Goal: Task Accomplishment & Management: Complete application form

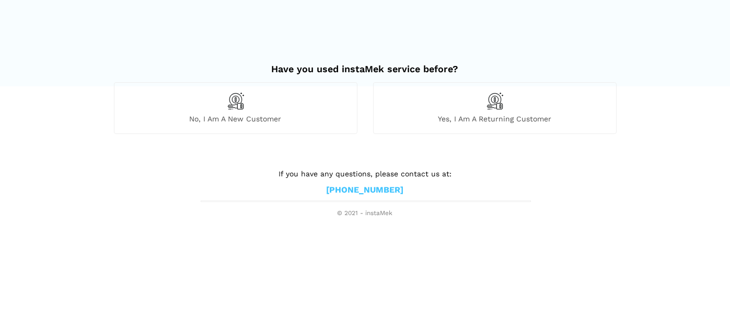
click at [198, 108] on div "No, I am a new customer" at bounding box center [236, 107] width 244 height 51
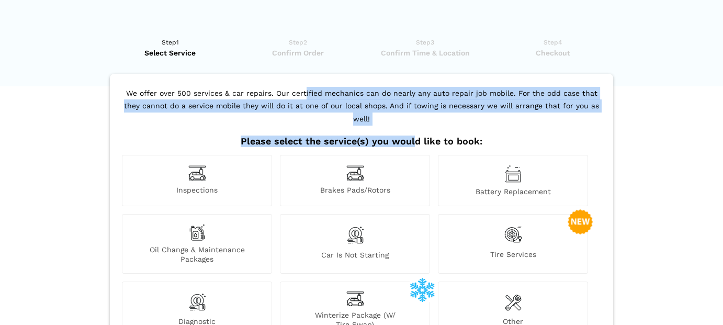
drag, startPoint x: 198, startPoint y: 92, endPoint x: 414, endPoint y: 128, distance: 218.9
click at [414, 128] on div "We offer over 500 services & car repairs. Our certified mechanics can do nearly…" at bounding box center [361, 244] width 503 height 341
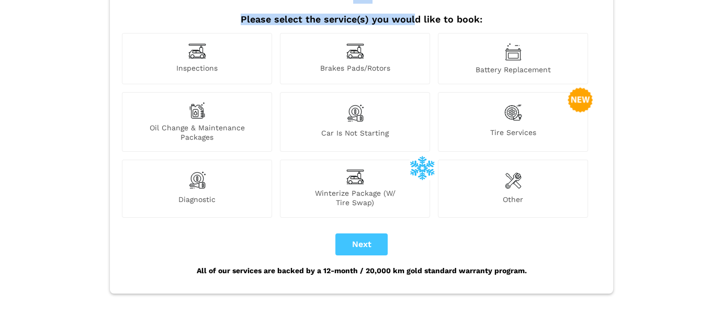
scroll to position [105, 0]
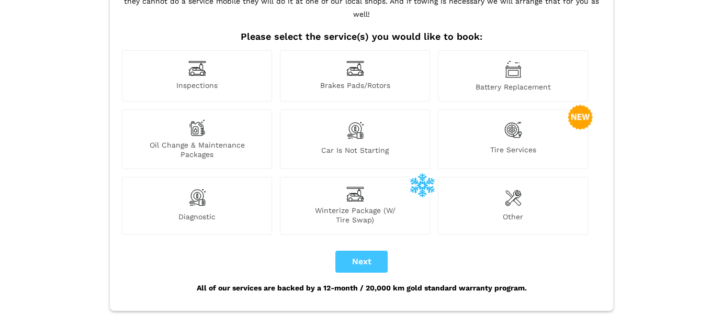
click at [184, 81] on span "Inspections" at bounding box center [196, 86] width 149 height 11
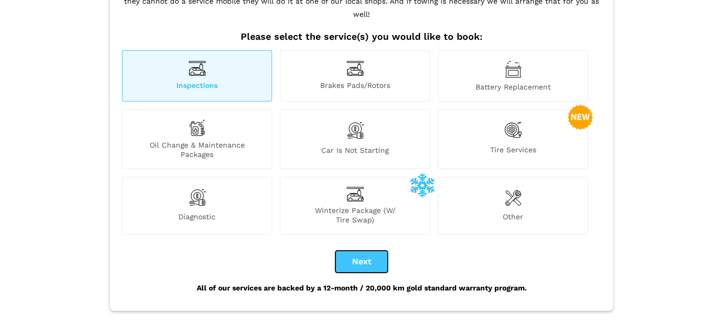
click at [364, 250] on button "Next" at bounding box center [361, 261] width 52 height 22
checkbox input "true"
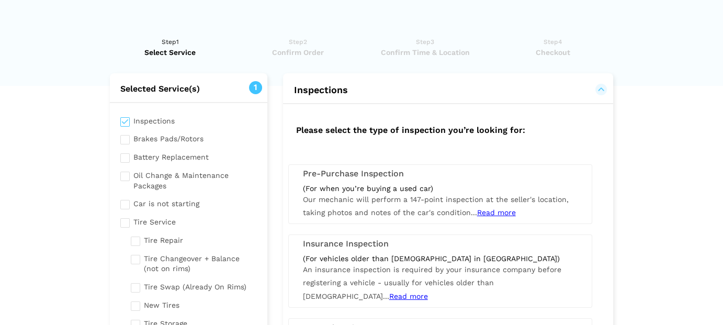
scroll to position [0, 0]
click at [374, 203] on span "Our mechanic will perform a 147-point inspection at the seller's location, taki…" at bounding box center [436, 206] width 266 height 21
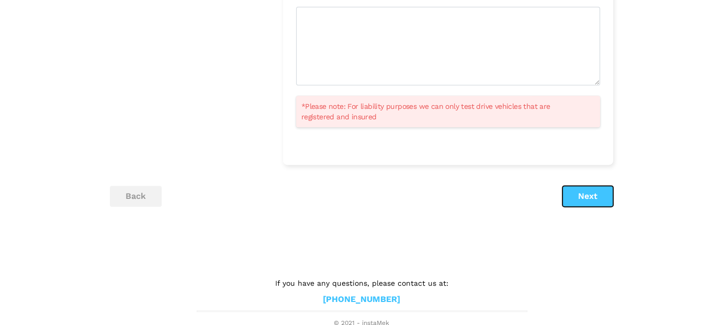
click at [595, 199] on button "Next" at bounding box center [587, 196] width 51 height 21
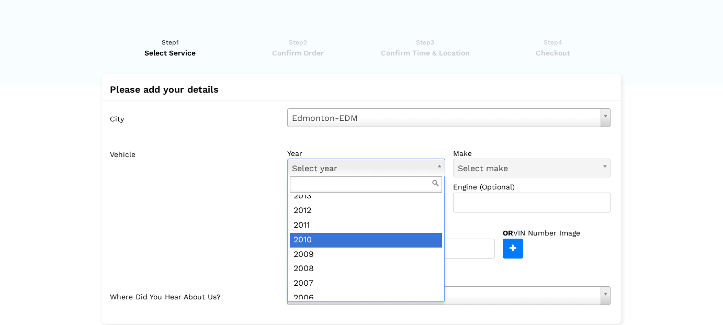
scroll to position [157, 0]
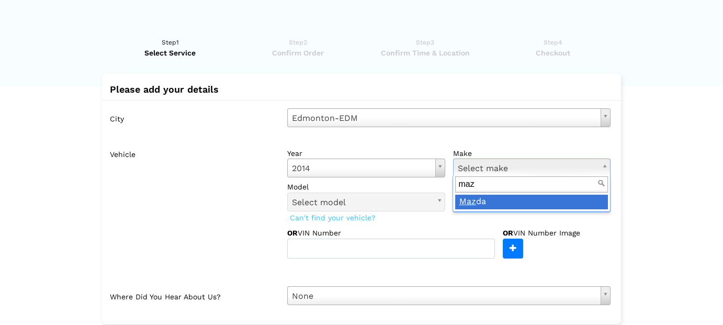
type input "maz"
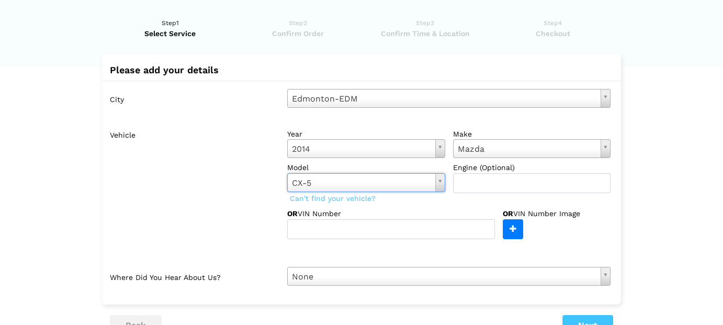
scroll to position [72, 0]
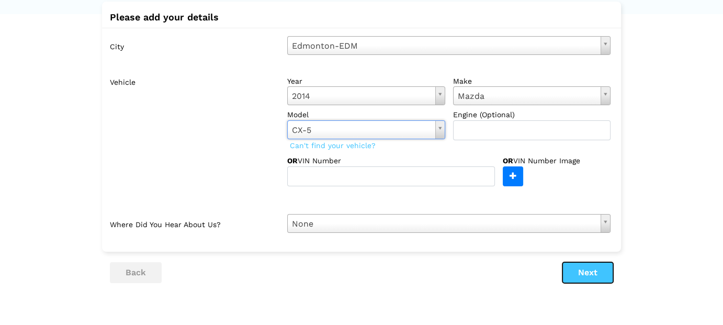
click at [578, 278] on button "Next" at bounding box center [587, 272] width 51 height 21
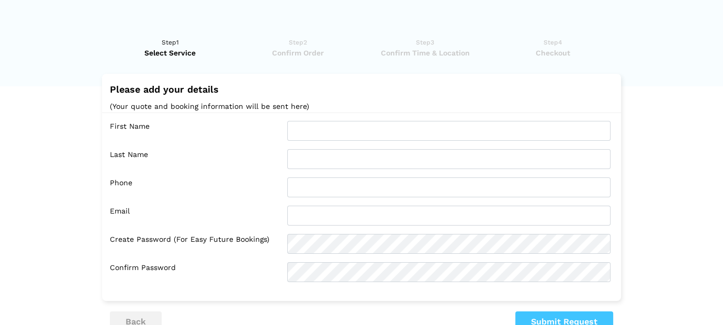
scroll to position [101, 0]
